Goal: Find specific page/section: Find specific page/section

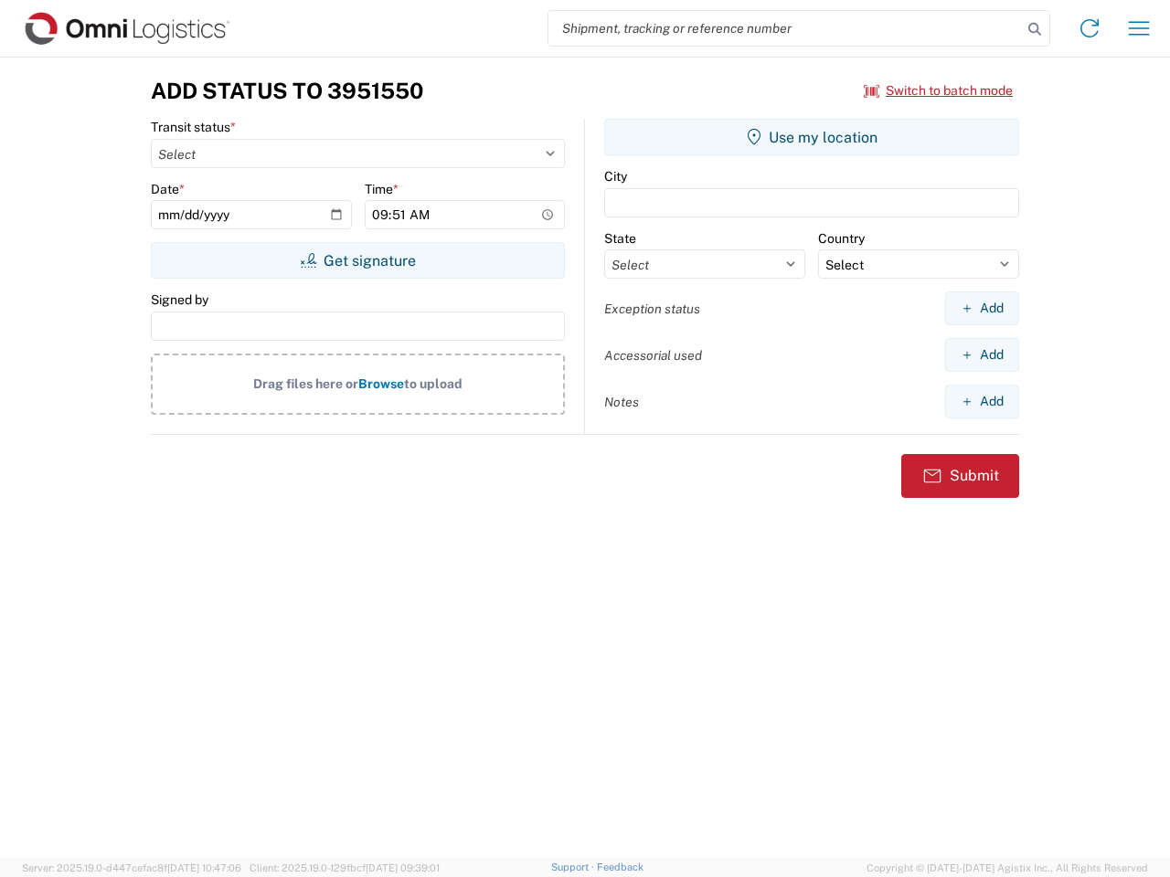
click at [785, 28] on input "search" at bounding box center [784, 28] width 473 height 35
click at [1034, 29] on icon at bounding box center [1034, 29] width 26 height 26
click at [1089, 28] on icon at bounding box center [1088, 28] width 29 height 29
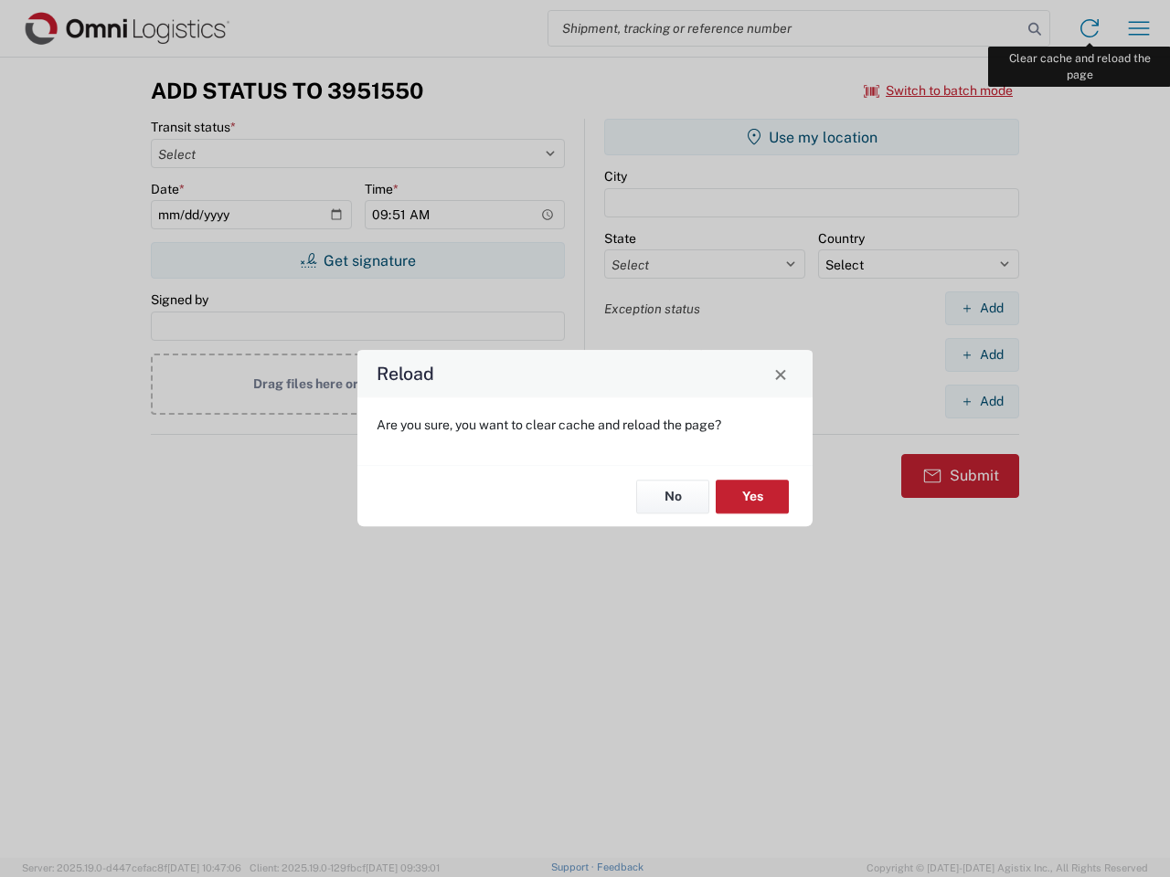
click at [1138, 28] on div "Reload Are you sure, you want to clear cache and reload the page? No Yes" at bounding box center [585, 438] width 1170 height 877
click at [938, 90] on div "Reload Are you sure, you want to clear cache and reload the page? No Yes" at bounding box center [585, 438] width 1170 height 877
click at [357, 260] on div "Reload Are you sure, you want to clear cache and reload the page? No Yes" at bounding box center [585, 438] width 1170 height 877
click at [811, 137] on div "Reload Are you sure, you want to clear cache and reload the page? No Yes" at bounding box center [585, 438] width 1170 height 877
click at [981, 308] on div "Reload Are you sure, you want to clear cache and reload the page? No Yes" at bounding box center [585, 438] width 1170 height 877
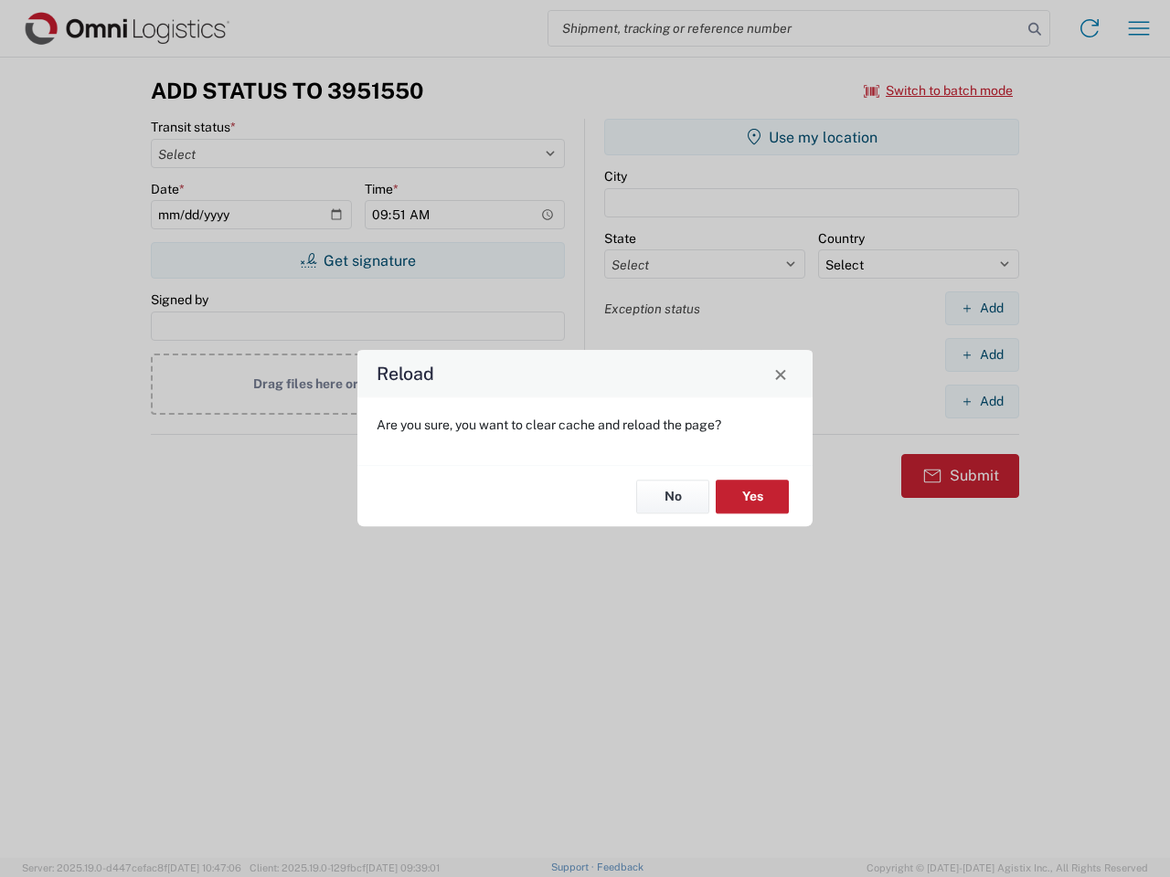
click at [981, 355] on div "Reload Are you sure, you want to clear cache and reload the page? No Yes" at bounding box center [585, 438] width 1170 height 877
click at [981, 401] on div "Reload Are you sure, you want to clear cache and reload the page? No Yes" at bounding box center [585, 438] width 1170 height 877
